Goal: Register for event/course

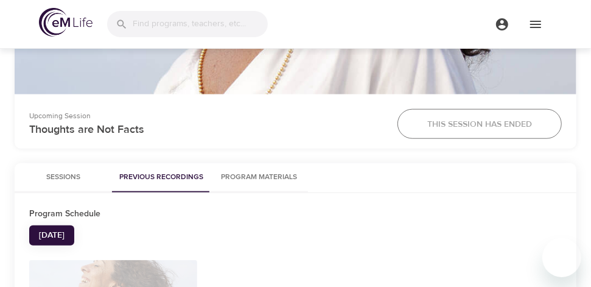
scroll to position [609, 0]
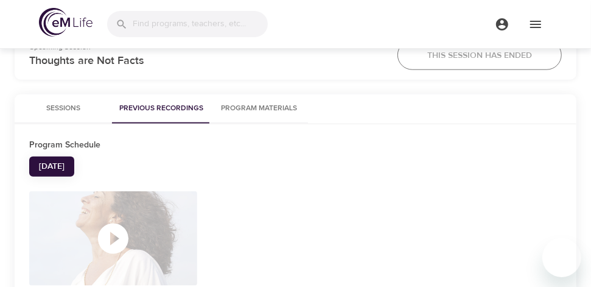
click at [242, 116] on button "Program Materials" at bounding box center [259, 108] width 97 height 29
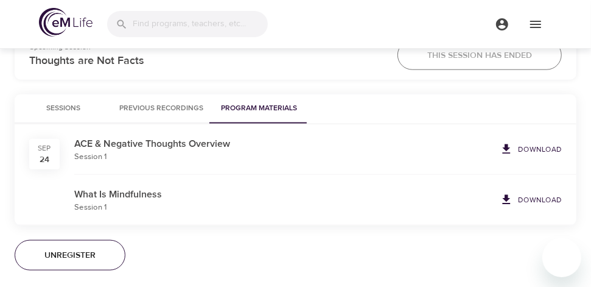
click at [240, 147] on p "ACE & Negative Thoughts Overview" at bounding box center [284, 143] width 421 height 15
click at [513, 149] on icon at bounding box center [506, 149] width 13 height 13
click at [524, 203] on p "Download" at bounding box center [540, 199] width 44 height 11
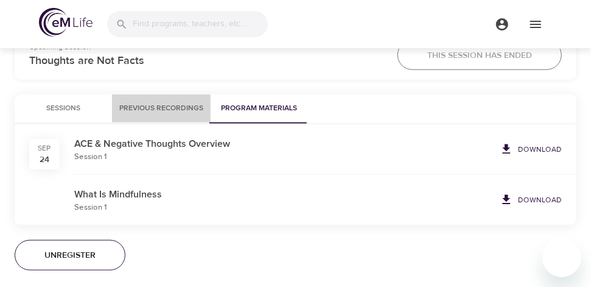
click at [167, 100] on button "Previous Recordings" at bounding box center [161, 108] width 99 height 29
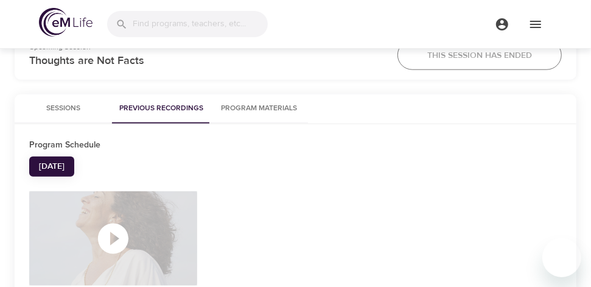
click at [108, 230] on icon "button" at bounding box center [113, 239] width 30 height 30
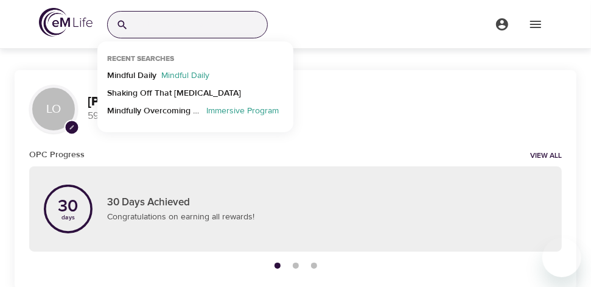
click at [191, 30] on input "search" at bounding box center [200, 25] width 134 height 26
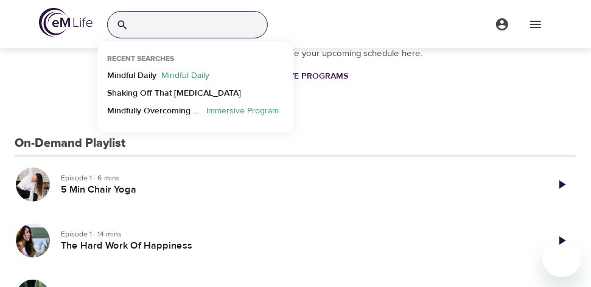
scroll to position [365, 0]
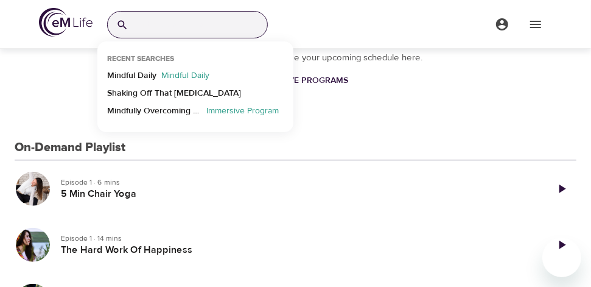
click at [109, 145] on h3 "On-Demand Playlist" at bounding box center [70, 148] width 111 height 14
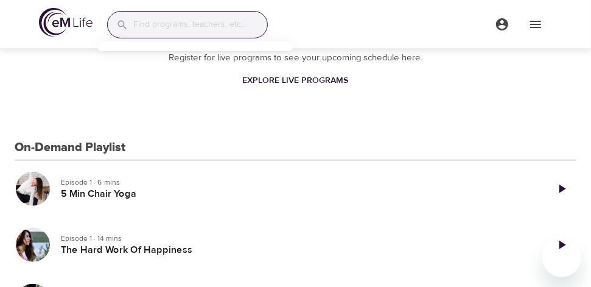
click at [62, 147] on h3 "On-Demand Playlist" at bounding box center [70, 148] width 111 height 14
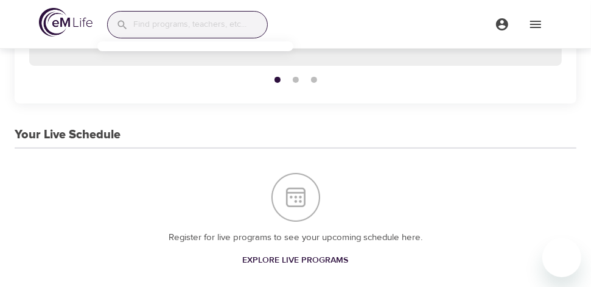
scroll to position [244, 0]
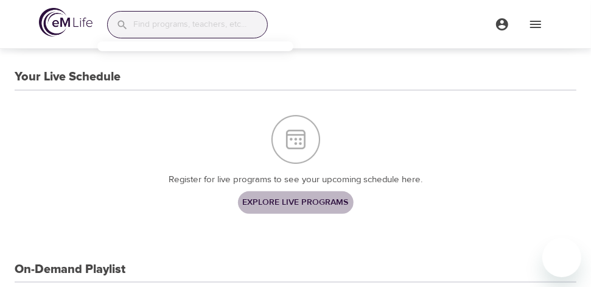
click at [288, 201] on span "Explore Live Programs" at bounding box center [296, 202] width 106 height 15
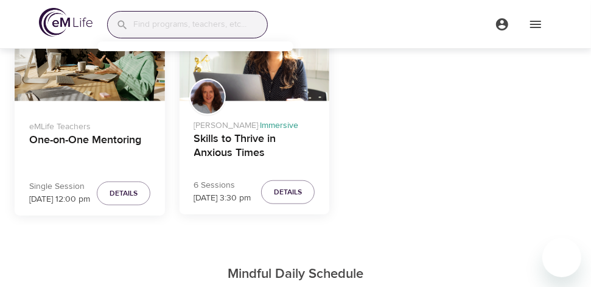
scroll to position [487, 0]
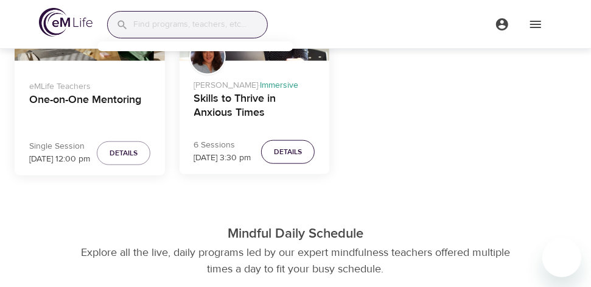
click at [287, 154] on span "Details" at bounding box center [288, 152] width 28 height 13
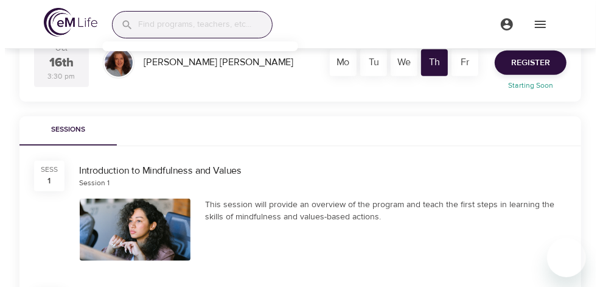
scroll to position [183, 0]
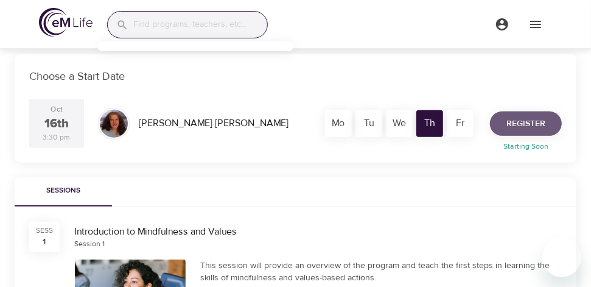
click at [512, 124] on span "Register" at bounding box center [526, 123] width 39 height 15
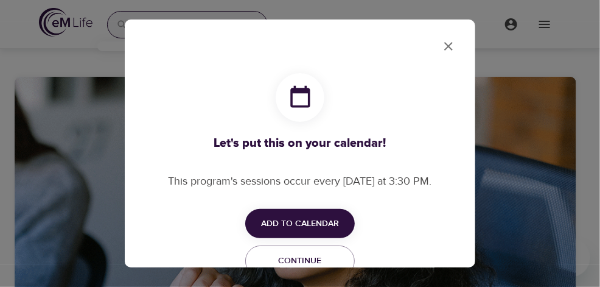
checkbox input "true"
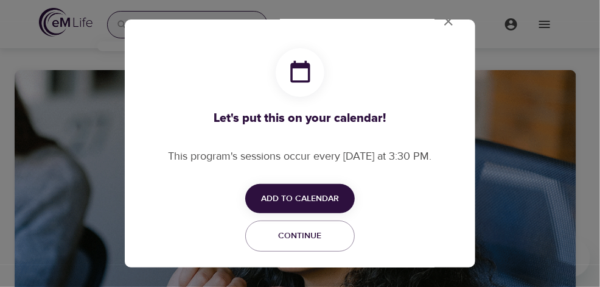
scroll to position [38, 0]
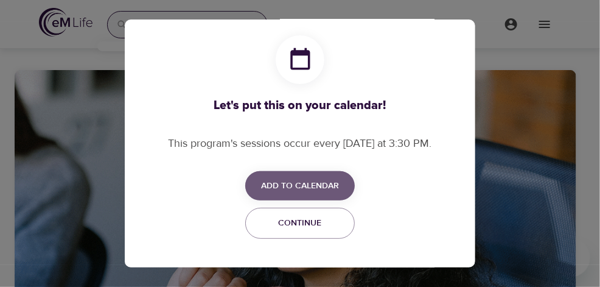
click at [324, 191] on span "Add to Calendar" at bounding box center [300, 185] width 78 height 15
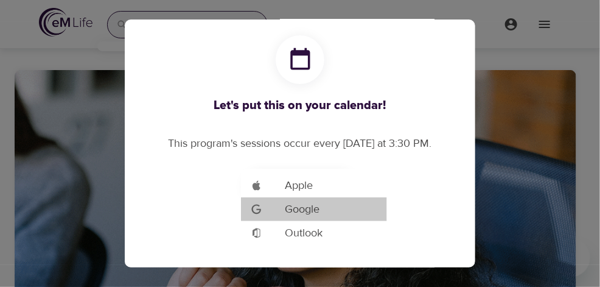
click at [319, 208] on span "Google" at bounding box center [302, 209] width 35 height 16
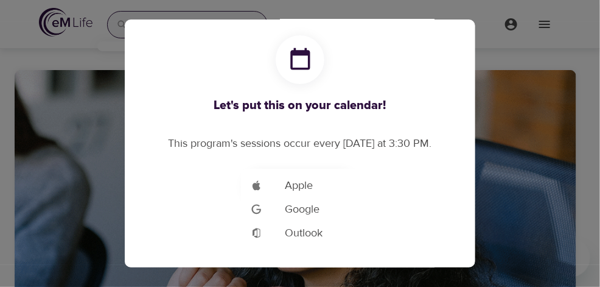
click at [471, 258] on div at bounding box center [300, 143] width 600 height 287
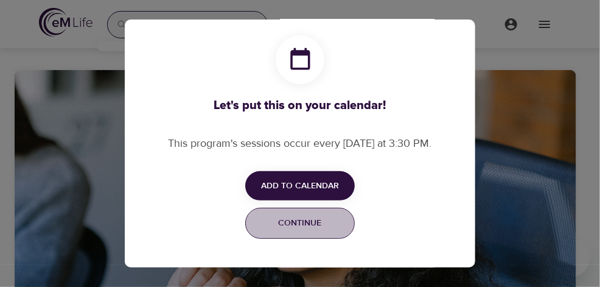
click at [297, 221] on span "Continue" at bounding box center [300, 223] width 94 height 15
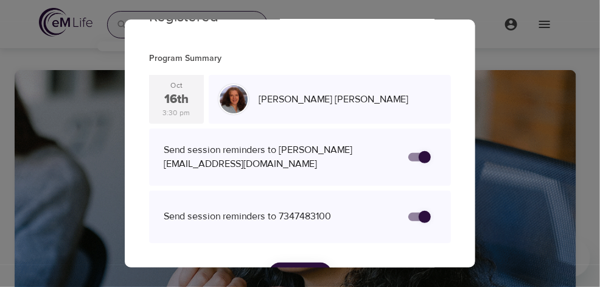
scroll to position [74, 0]
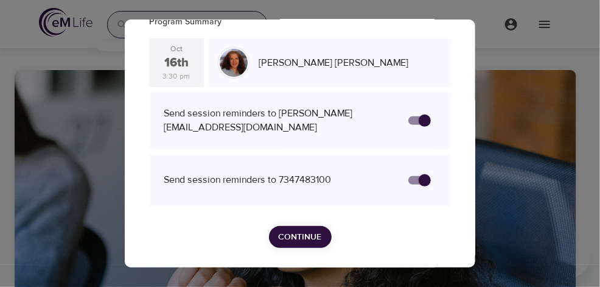
click at [311, 233] on span "Continue" at bounding box center [300, 237] width 43 height 15
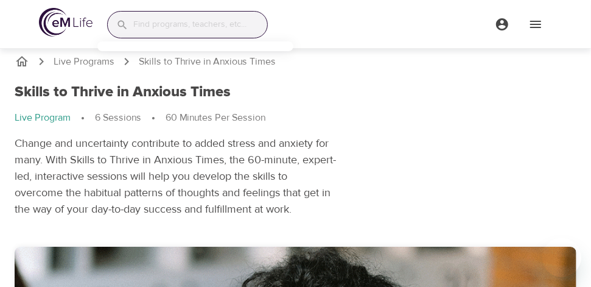
scroll to position [0, 0]
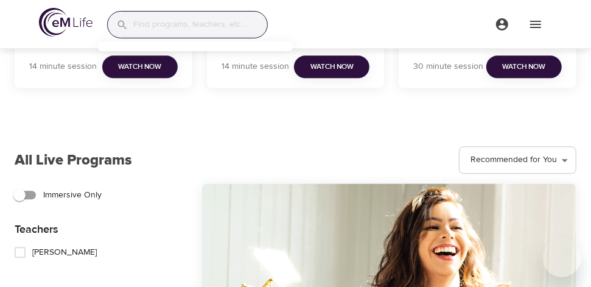
scroll to position [1355, 0]
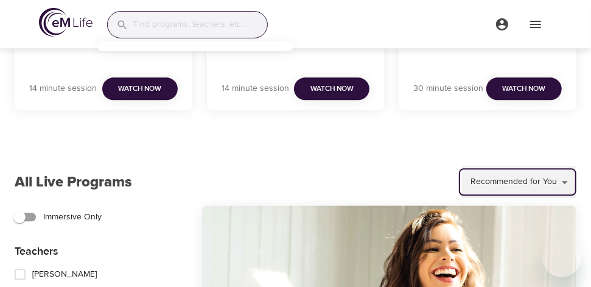
click at [516, 199] on select "Recommended for You Trending Now Recently Added Starting Soon" at bounding box center [519, 182] width 114 height 33
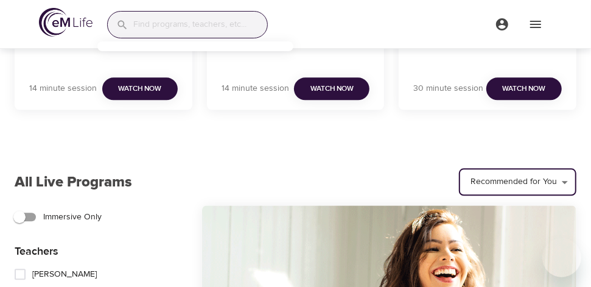
click at [440, 192] on div "All Live Programs Recommended for You Trending Now Recently Added Starting Soon…" at bounding box center [296, 181] width 562 height 27
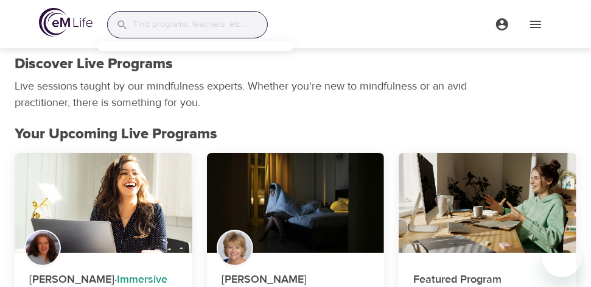
scroll to position [0, 0]
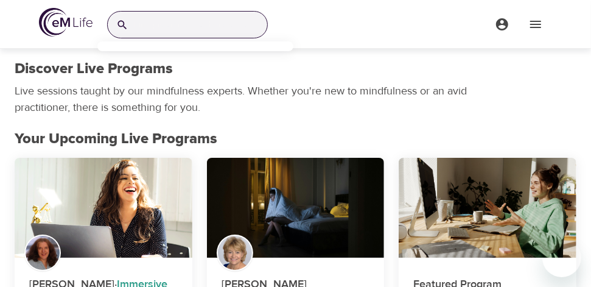
click at [180, 25] on input "search" at bounding box center [200, 25] width 134 height 26
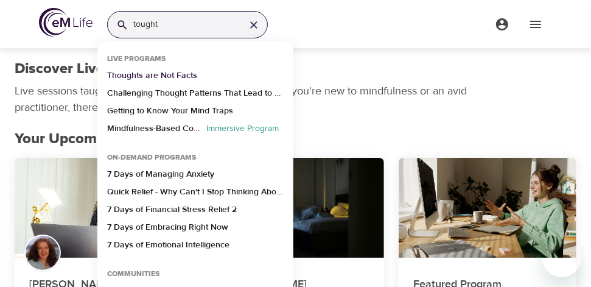
type input "tought"
click at [185, 76] on p "Thoughts are Not Facts" at bounding box center [152, 78] width 90 height 18
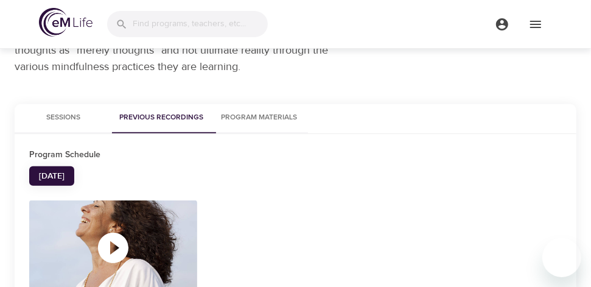
scroll to position [244, 0]
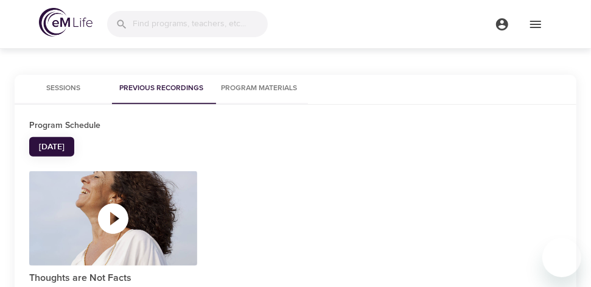
click at [110, 212] on icon "button" at bounding box center [113, 218] width 30 height 30
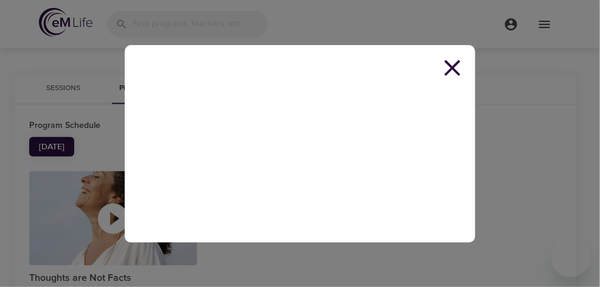
click at [455, 65] on icon at bounding box center [453, 68] width 16 height 16
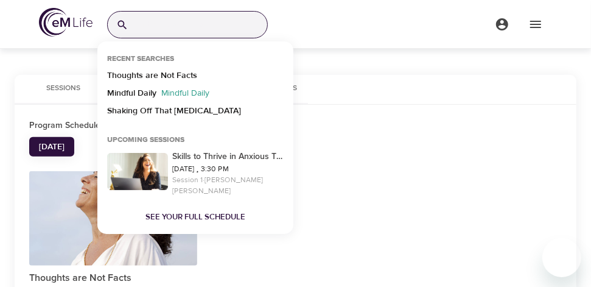
click at [163, 24] on input "search" at bounding box center [200, 25] width 134 height 26
click at [160, 91] on p "Mindful Daily" at bounding box center [186, 96] width 58 height 18
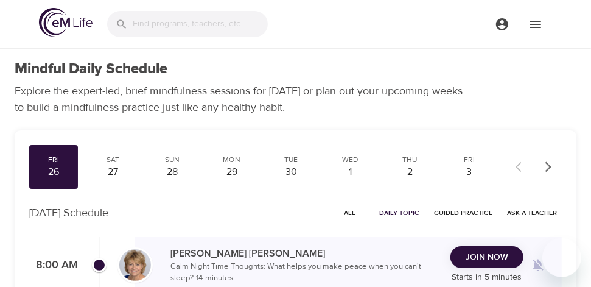
click at [471, 254] on span "Join Now" at bounding box center [487, 257] width 43 height 15
